Goal: Task Accomplishment & Management: Manage account settings

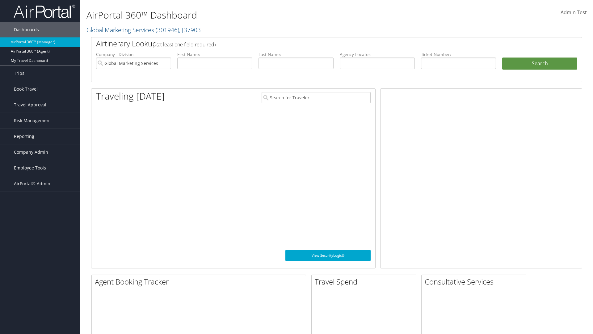
click at [40, 152] on span "Company Admin" at bounding box center [31, 151] width 34 height 15
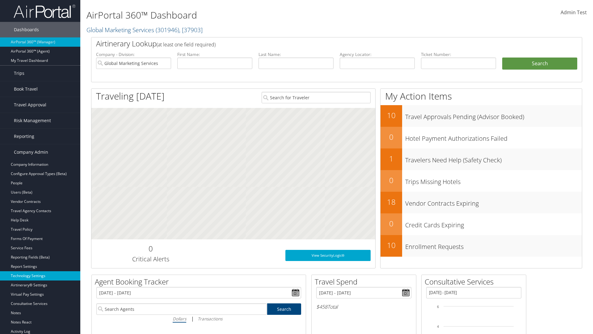
click at [40, 276] on link "Technology Settings" at bounding box center [40, 275] width 80 height 9
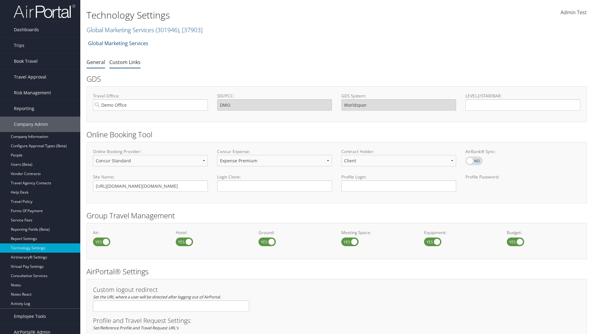
click at [125, 62] on link "Custom Links" at bounding box center [124, 62] width 31 height 7
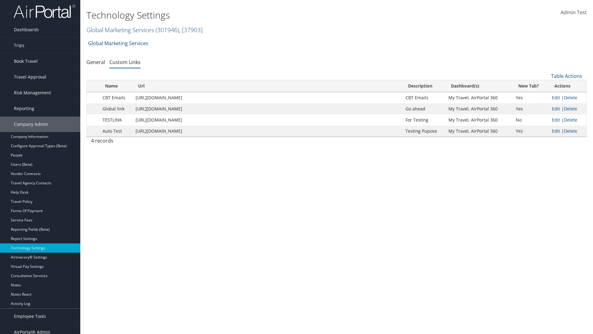
click at [120, 30] on link "Global Marketing Services ( 301946 ) , [ 37903 ]" at bounding box center [145, 30] width 116 height 8
click at [0, 0] on input "search" at bounding box center [0, 0] width 0 height 0
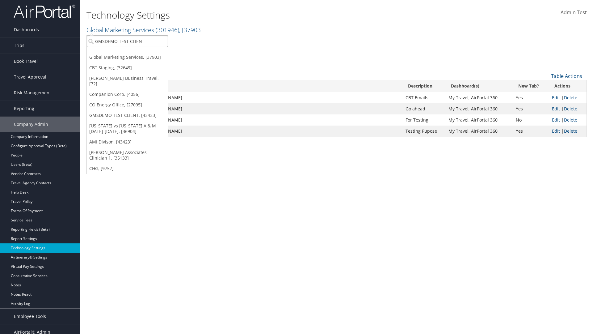
type input "GMSDEMO TEST CLIENT"
click at [144, 53] on div "GMSDEMO TEST CLIENT (GMSDEMOCHILDR), [43433]" at bounding box center [144, 53] width 122 height 6
